Goal: Information Seeking & Learning: Check status

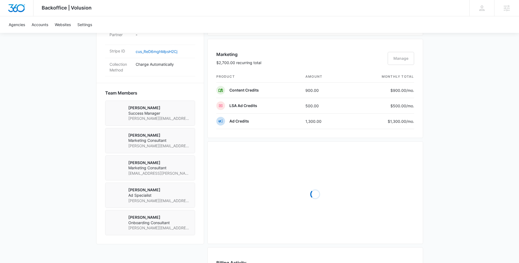
scroll to position [335, 0]
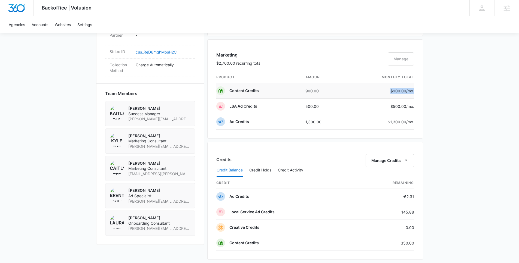
drag, startPoint x: 389, startPoint y: 93, endPoint x: 413, endPoint y: 94, distance: 24.5
click at [413, 94] on td "$900.00 /mo." at bounding box center [380, 91] width 66 height 16
click at [417, 92] on div "Marketing $2,700.00 recurring total Manage product amount monthly total Content…" at bounding box center [315, 88] width 216 height 99
click at [420, 105] on div "Marketing $2,700.00 recurring total Manage product amount monthly total Content…" at bounding box center [315, 88] width 216 height 99
click at [421, 102] on div "Marketing $2,700.00 recurring total Manage product amount monthly total Content…" at bounding box center [315, 88] width 216 height 99
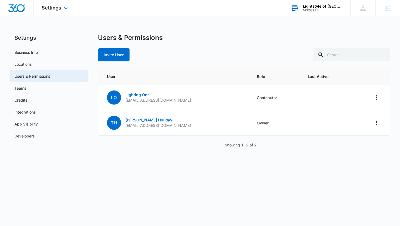
click at [304, 10] on div "M328114" at bounding box center [323, 10] width 40 height 4
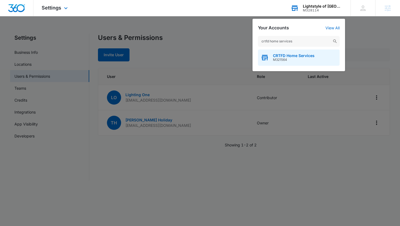
type input "crtfd home services"
click at [291, 60] on span "M321564" at bounding box center [294, 60] width 42 height 4
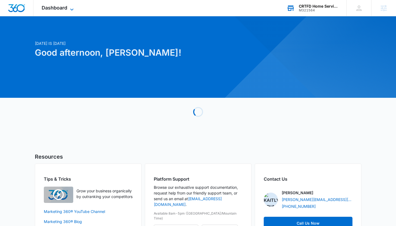
click at [62, 5] on span "Dashboard" at bounding box center [55, 8] width 26 height 6
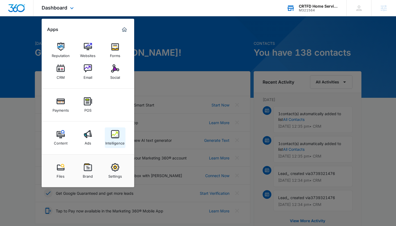
click at [112, 136] on img at bounding box center [115, 134] width 8 height 8
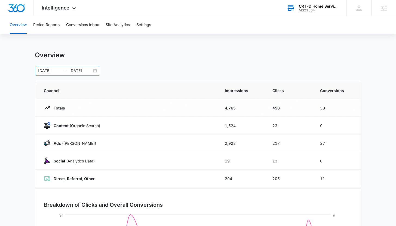
click at [76, 69] on input "08/14/2025" at bounding box center [80, 71] width 23 height 6
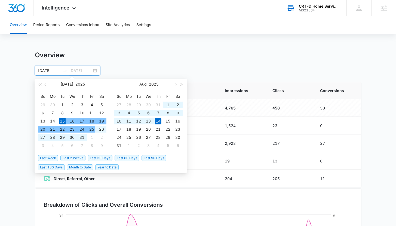
type input "08/14/2025"
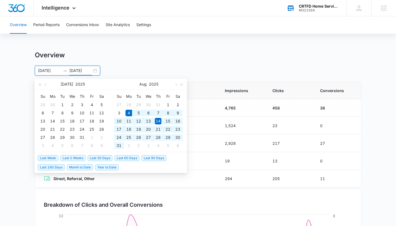
click at [108, 156] on span "Last 30 Days" at bounding box center [100, 158] width 25 height 6
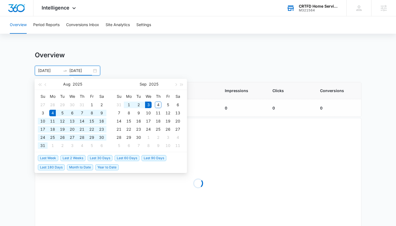
type input "08/04/2025"
type input "09/03/2025"
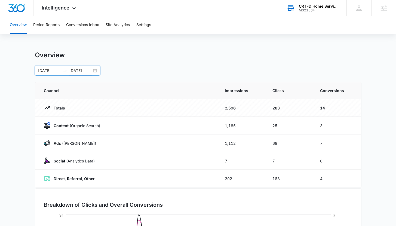
click at [27, 101] on main "Overview 08/04/2025 09/03/2025 Aug 2025 Su Mo Tu We Th Fr Sa 27 28 29 30 31 1 2…" at bounding box center [198, 194] width 396 height 286
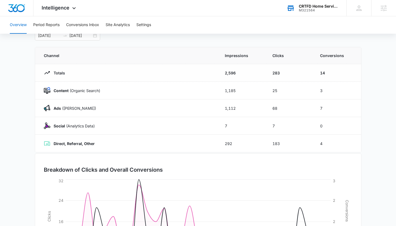
scroll to position [34, 0]
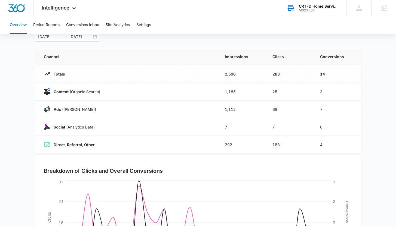
click at [157, 47] on div "Overview 08/04/2025 09/03/2025 Aug 2025 Su Mo Tu We Th Fr Sa 27 28 29 30 31 1 2…" at bounding box center [198, 160] width 327 height 286
click at [372, 77] on main "Overview 08/04/2025 09/03/2025 Aug 2025 Su Mo Tu We Th Fr Sa 27 28 29 30 31 1 2…" at bounding box center [198, 160] width 396 height 286
click at [75, 24] on button "Conversions Inbox" at bounding box center [82, 24] width 33 height 17
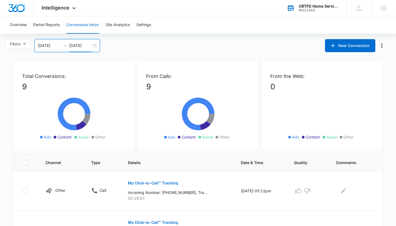
click at [72, 47] on input "09/04/2025" at bounding box center [80, 46] width 23 height 6
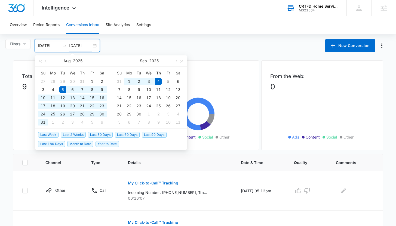
type input "09/04/2025"
click at [102, 133] on span "Last 30 Days" at bounding box center [100, 135] width 25 height 6
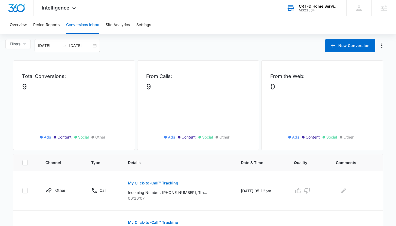
click at [111, 45] on div "Filters 08/05/2025 09/04/2025 New Conversion Aug 2025 Su Mo Tu We Th Fr Sa 27 2…" at bounding box center [198, 45] width 396 height 13
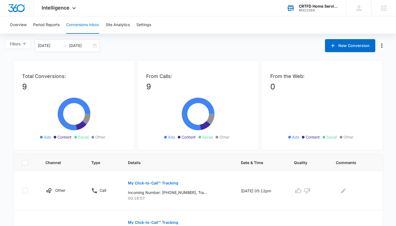
click at [234, 26] on div "Overview Period Reports Conversions Inbox Site Analytics Settings" at bounding box center [198, 24] width 383 height 17
